Goal: Task Accomplishment & Management: Manage account settings

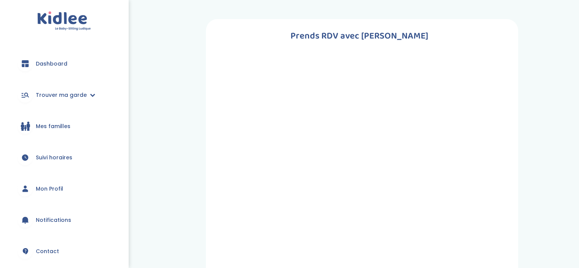
click at [62, 188] on link "Mon Profil" at bounding box center [63, 188] width 105 height 27
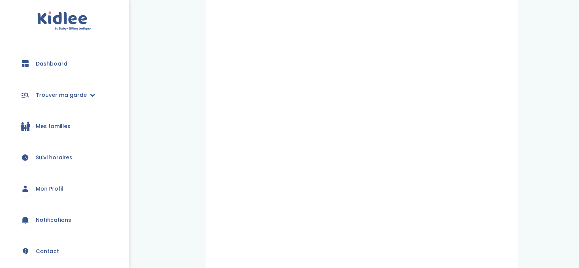
scroll to position [67, 0]
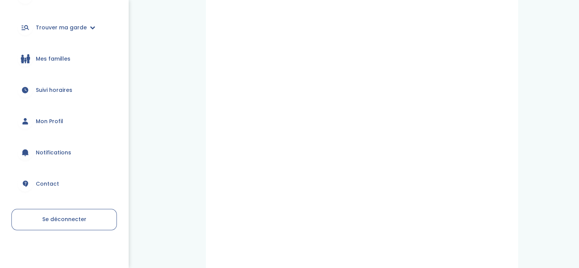
click at [69, 219] on span "Se déconnecter" at bounding box center [64, 219] width 44 height 8
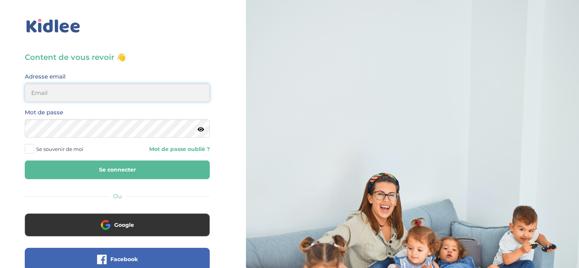
click at [130, 94] on input "email" at bounding box center [117, 92] width 185 height 18
type input "ines.guerinik@hotmail.com"
click at [25, 160] on button "Se connecter" at bounding box center [117, 169] width 185 height 19
click at [185, 149] on link "Mot de passe oublié ?" at bounding box center [166, 148] width 87 height 7
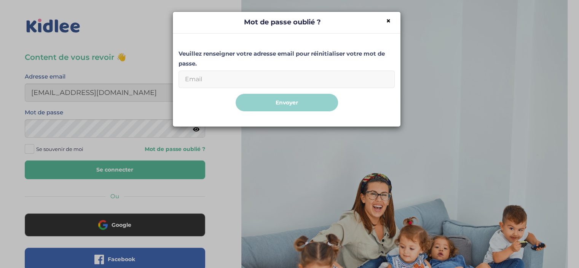
click at [246, 77] on input "Email" at bounding box center [286, 79] width 216 height 18
type input "ines.guerinik@hotmail.com"
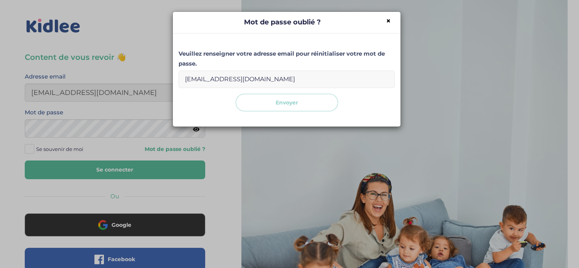
click at [295, 107] on button "Envoyer" at bounding box center [287, 103] width 102 height 18
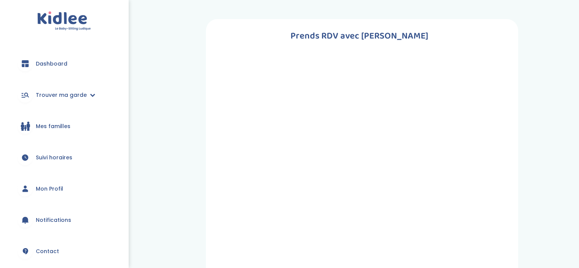
click at [57, 190] on span "Mon Profil" at bounding box center [49, 189] width 27 height 8
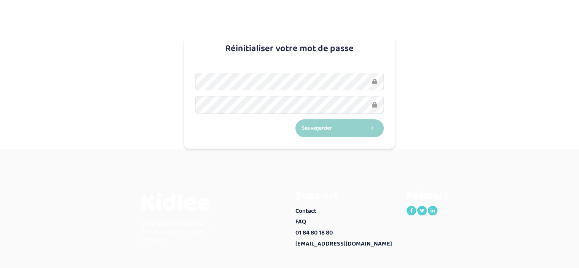
click at [295, 119] on button "Sauvegarder" at bounding box center [339, 128] width 89 height 18
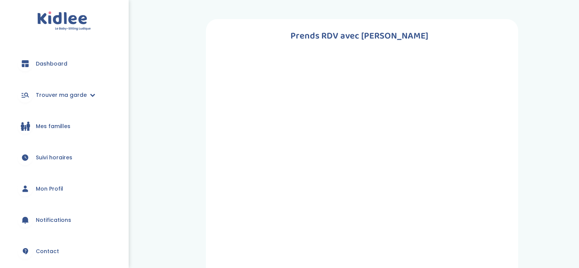
click at [44, 185] on span "Mon Profil" at bounding box center [49, 189] width 27 height 8
click at [38, 66] on span "Dashboard" at bounding box center [52, 64] width 32 height 8
click at [71, 95] on span "Trouver ma garde" at bounding box center [61, 95] width 51 height 8
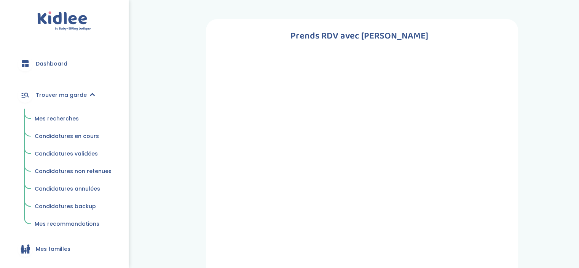
click at [69, 118] on span "Mes recherches" at bounding box center [57, 119] width 44 height 8
